Goal: Information Seeking & Learning: Learn about a topic

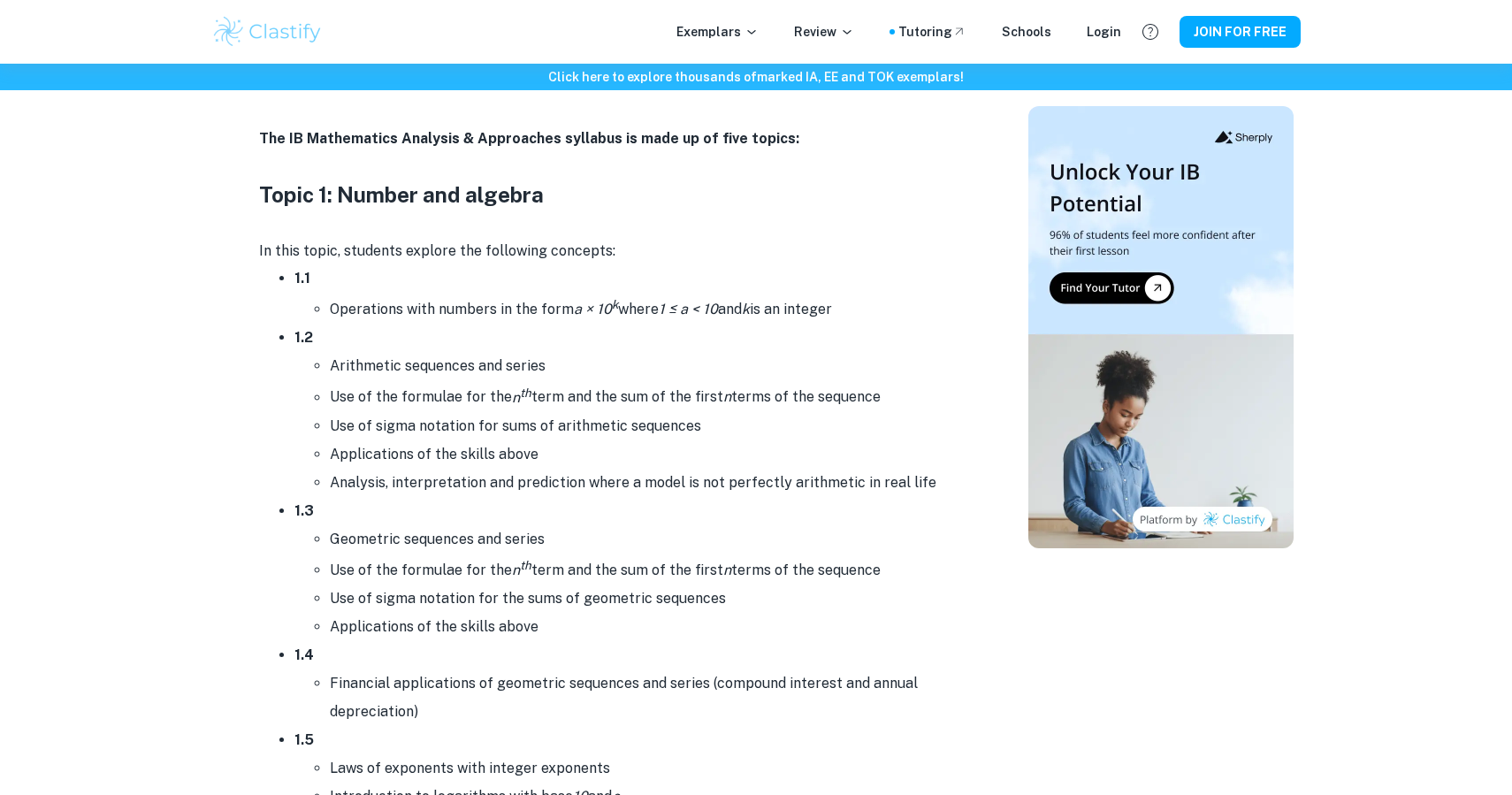
scroll to position [761, 0]
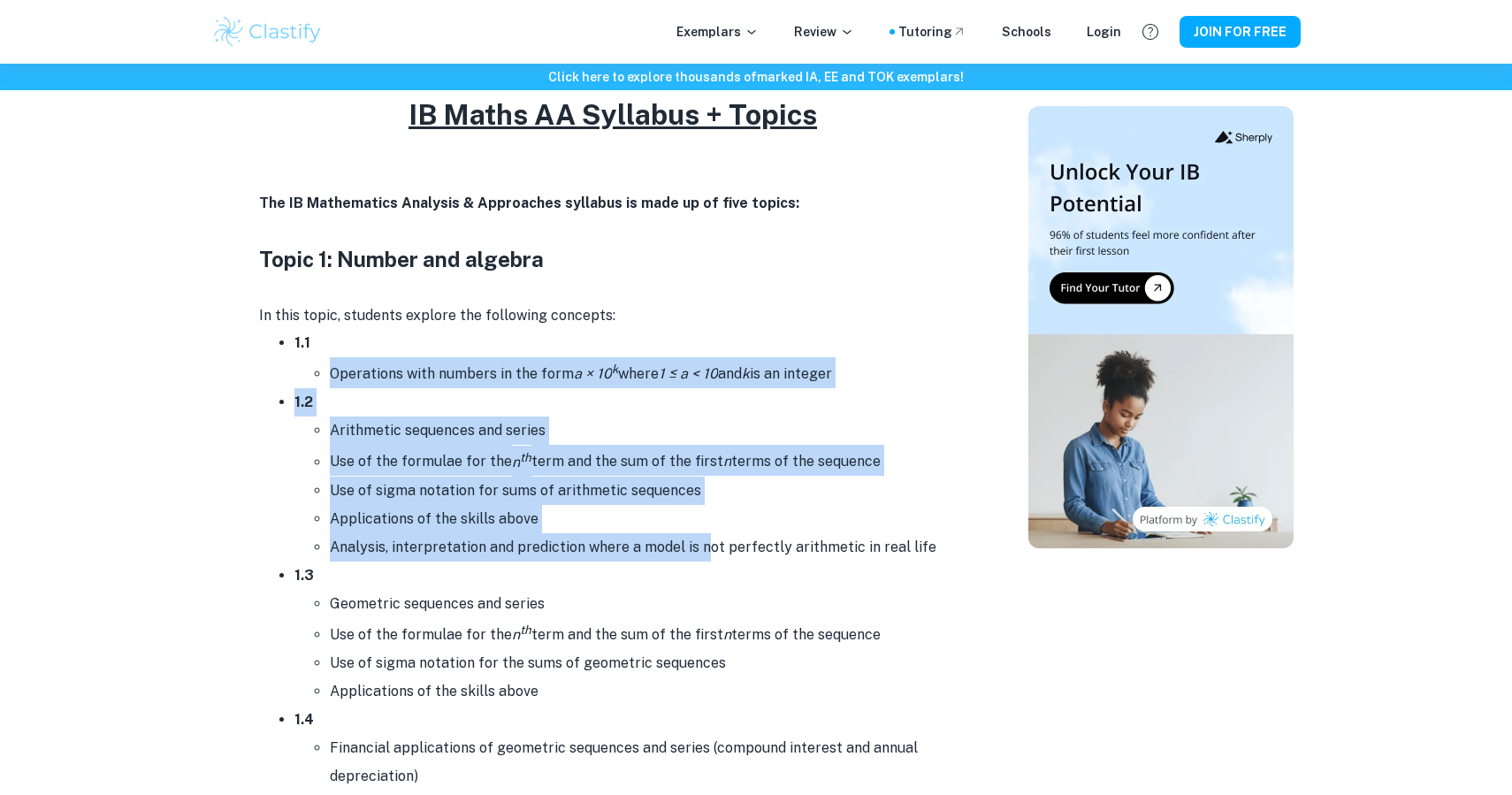
drag, startPoint x: 306, startPoint y: 362, endPoint x: 704, endPoint y: 549, distance: 439.7
click at [704, 549] on li "Analysis, interpretation and prediction where a model is not perfectly arithmet…" at bounding box center [648, 547] width 637 height 28
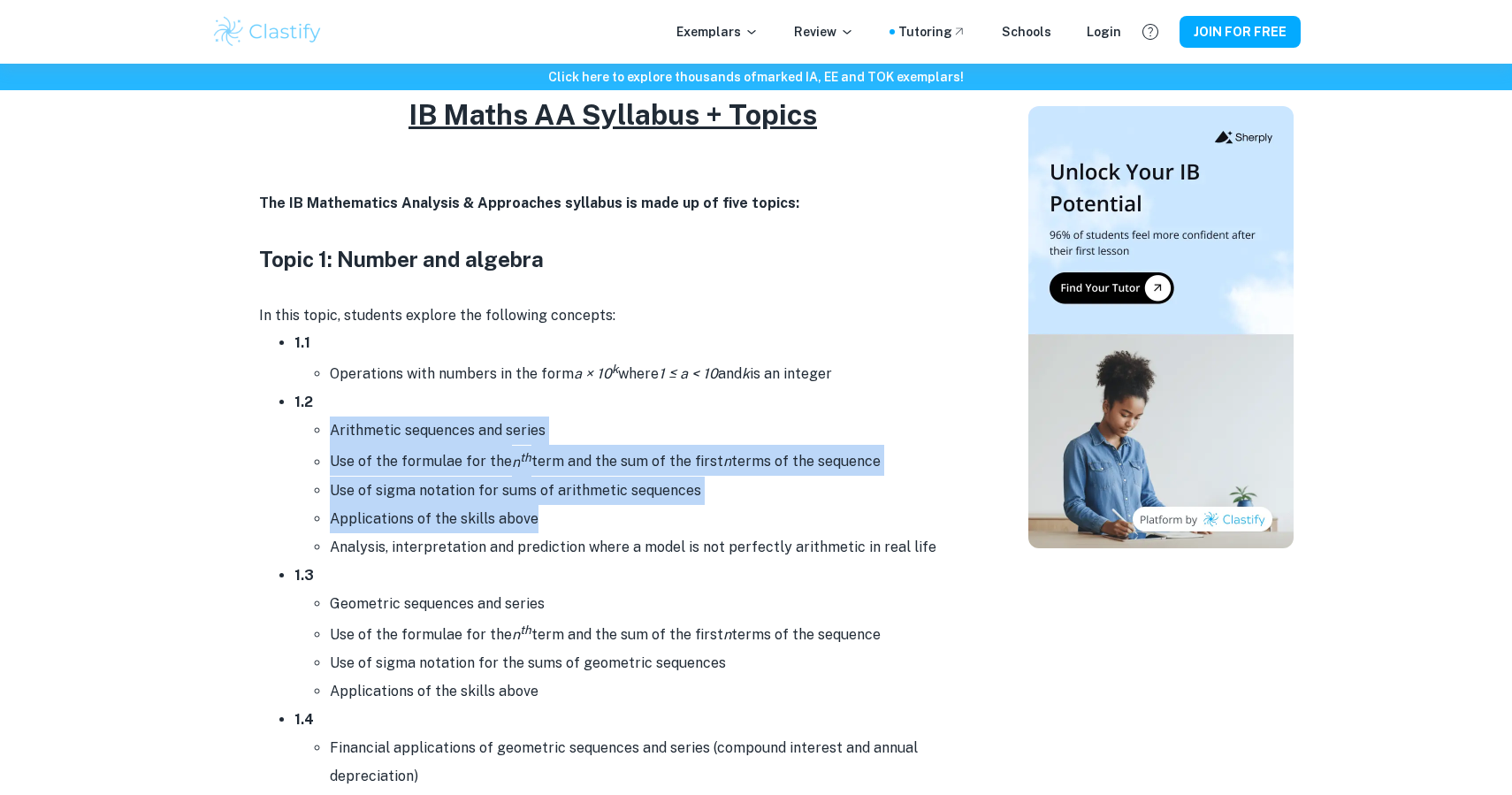
drag, startPoint x: 306, startPoint y: 438, endPoint x: 704, endPoint y: 524, distance: 407.2
click at [704, 524] on ul "Arithmetic sequences and series Use of the formulae for the n th term and the s…" at bounding box center [630, 488] width 672 height 144
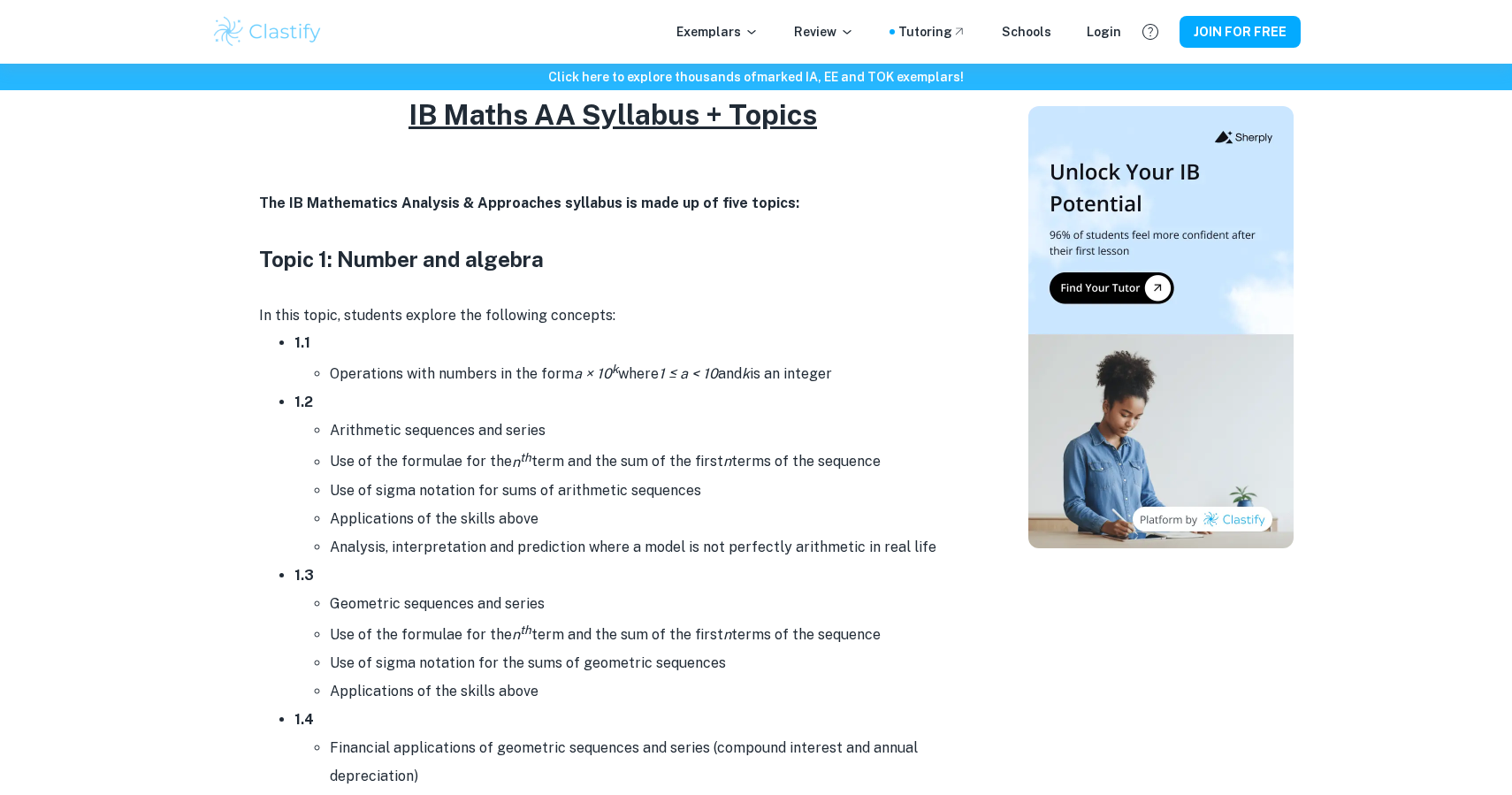
click at [574, 463] on li "Use of the formulae for the n th term and the sum of the first n terms of the s…" at bounding box center [648, 460] width 637 height 31
click at [618, 379] on li "Operations with numbers in the form a × 10 k where 1 ≤ a < 10 and k is an integ…" at bounding box center [648, 373] width 637 height 31
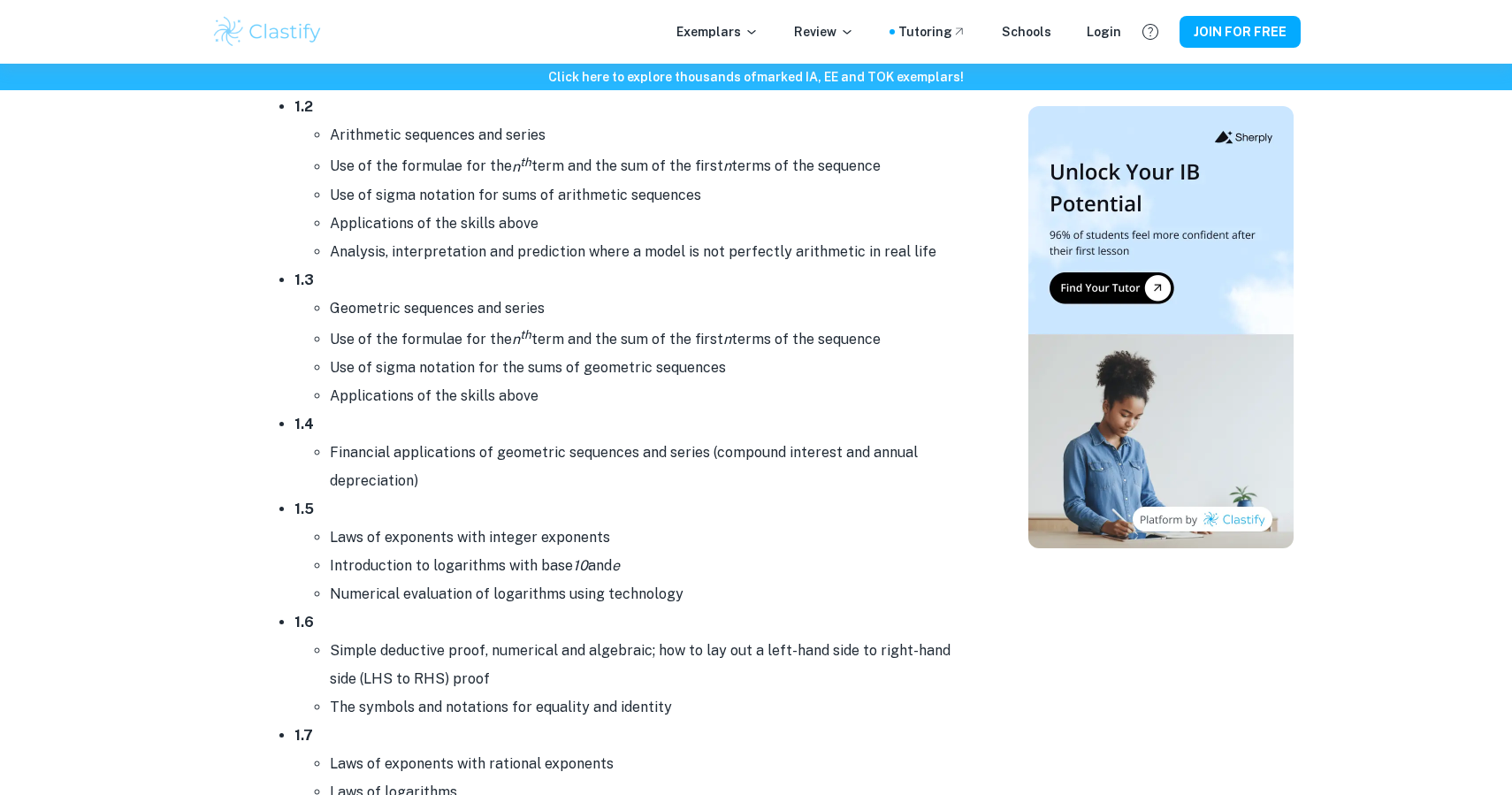
scroll to position [1047, 0]
